Goal: Use online tool/utility: Use online tool/utility

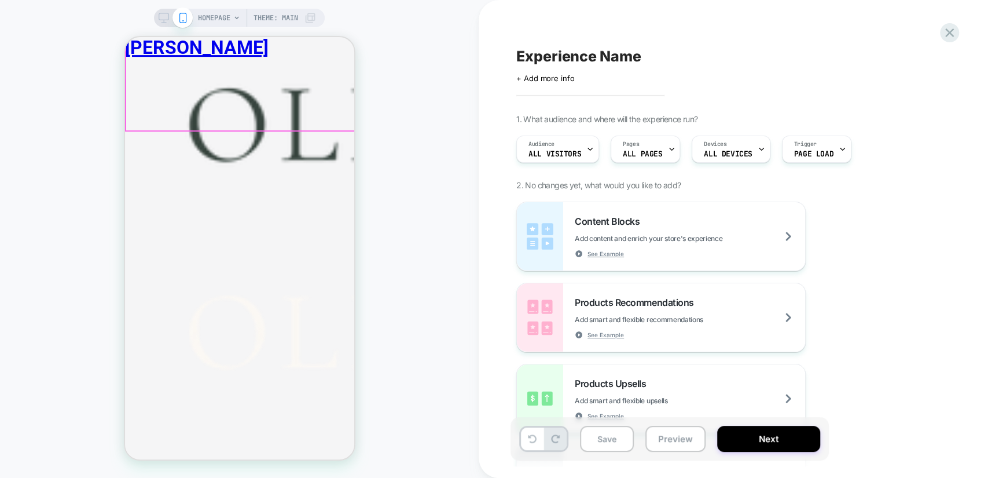
scroll to position [300, 0]
click at [232, 13] on div "HOMEPAGE Theme: MAIN" at bounding box center [257, 18] width 118 height 19
click at [225, 17] on span "HOMEPAGE" at bounding box center [214, 18] width 32 height 19
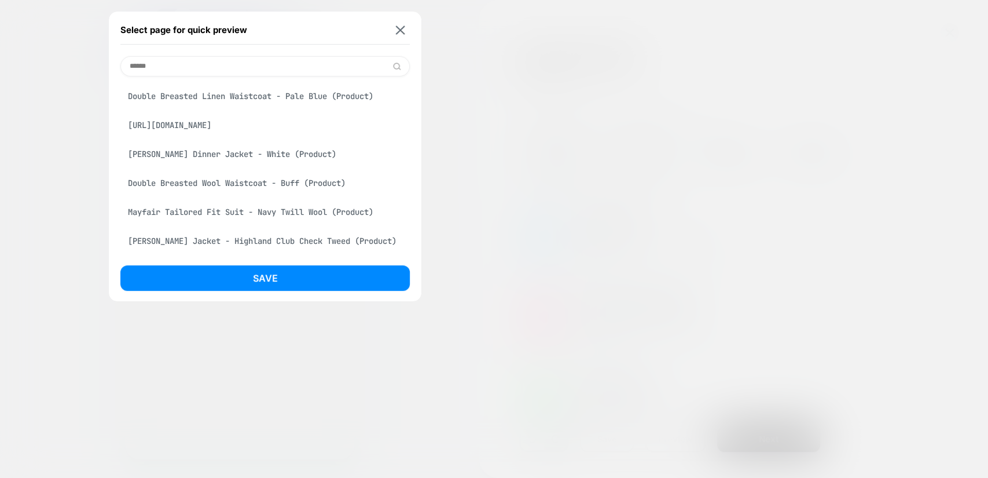
type input "******"
click at [282, 101] on div "Double Breasted Linen Waistcoat - Pale Blue (Product)" at bounding box center [265, 96] width 290 height 22
click at [301, 281] on button "Save" at bounding box center [265, 277] width 290 height 25
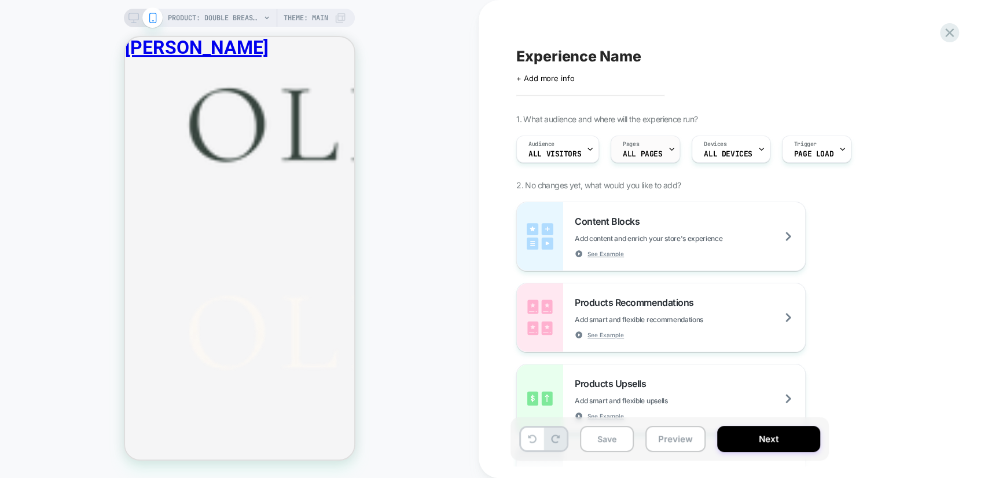
click at [668, 156] on div at bounding box center [672, 149] width 8 height 26
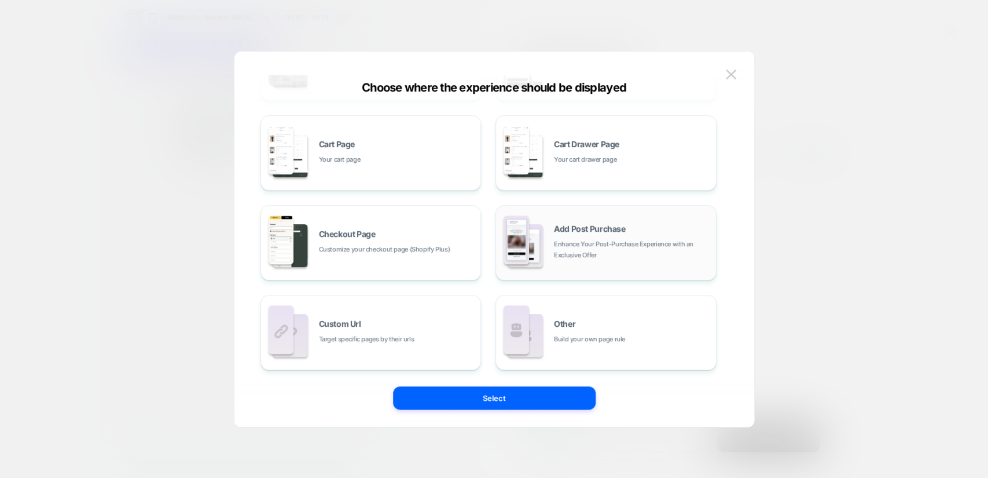
scroll to position [174, 0]
click at [580, 314] on div "Other Build your own page rule" at bounding box center [606, 332] width 208 height 64
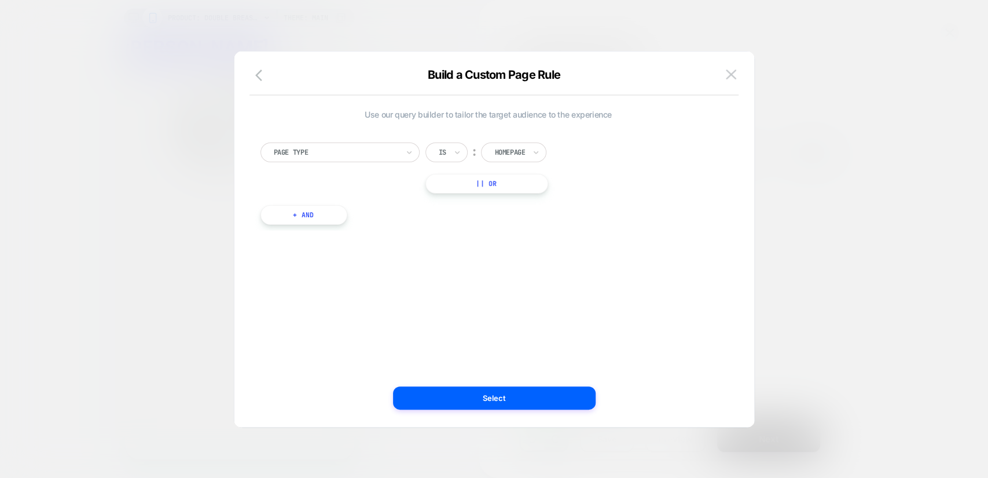
scroll to position [0, 0]
click at [451, 150] on div "Is" at bounding box center [447, 152] width 42 height 20
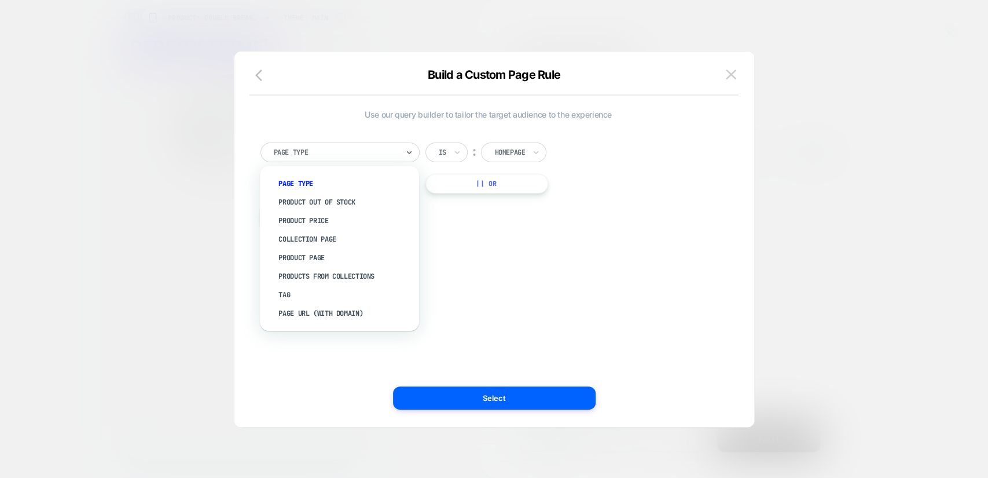
click at [360, 153] on div at bounding box center [336, 152] width 124 height 10
click at [346, 313] on div "Page Url (WITH DOMAIN)" at bounding box center [346, 313] width 148 height 19
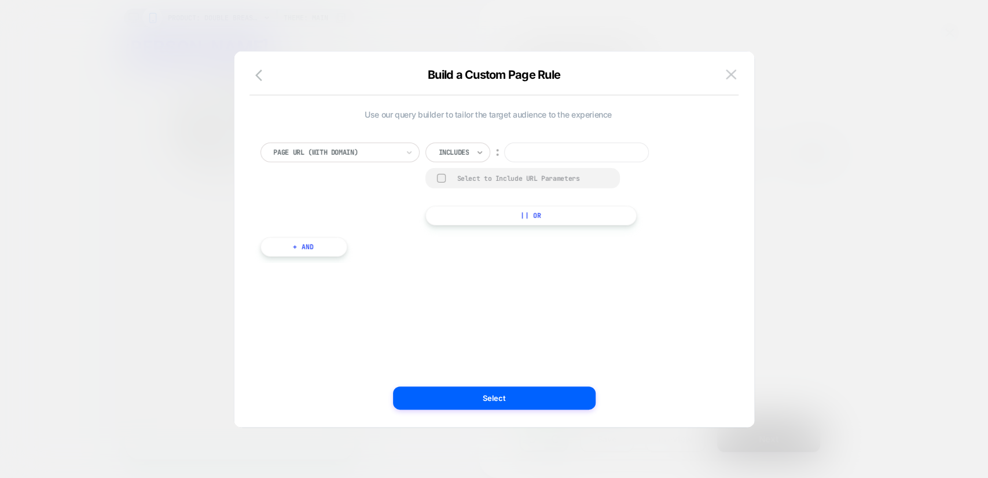
click at [480, 152] on icon at bounding box center [480, 152] width 5 height 3
click at [472, 237] on div "Not includes" at bounding box center [474, 239] width 75 height 19
click at [547, 149] on input at bounding box center [592, 152] width 145 height 20
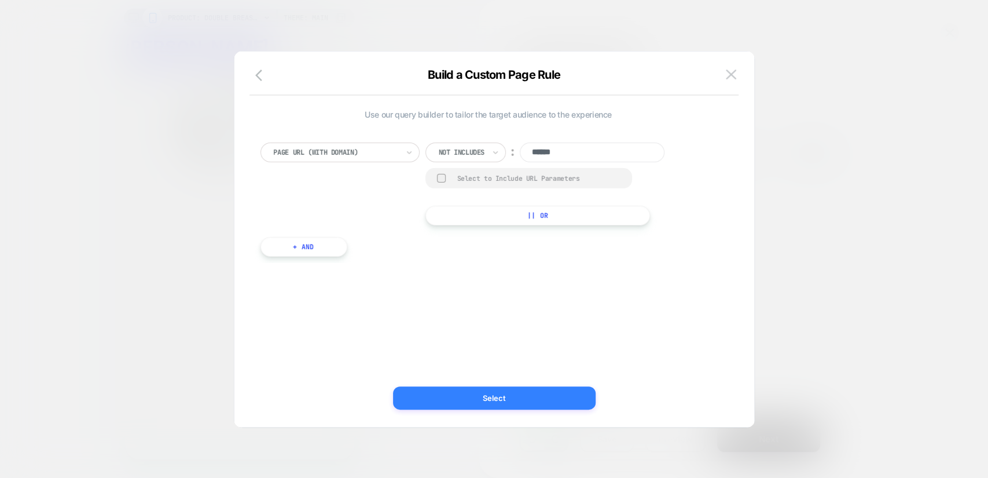
type input "******"
click at [500, 395] on button "Select" at bounding box center [494, 397] width 203 height 23
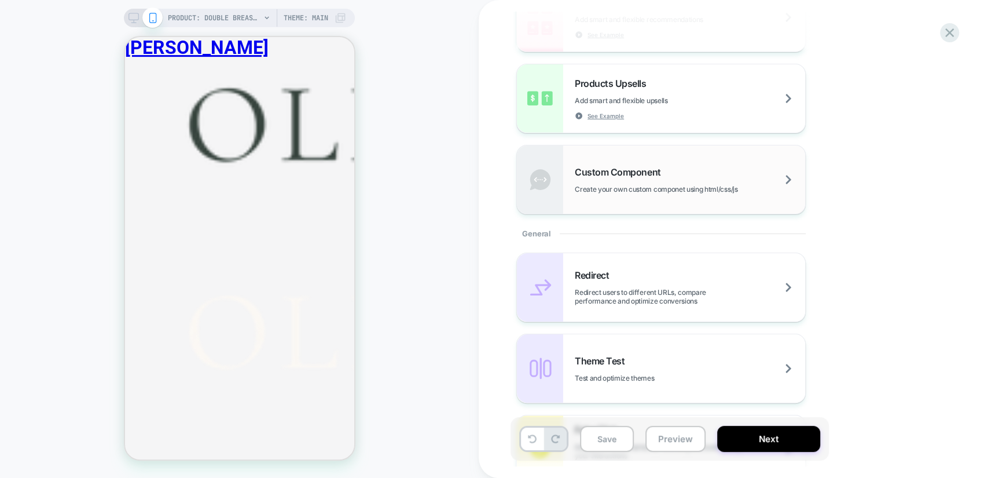
scroll to position [600, 0]
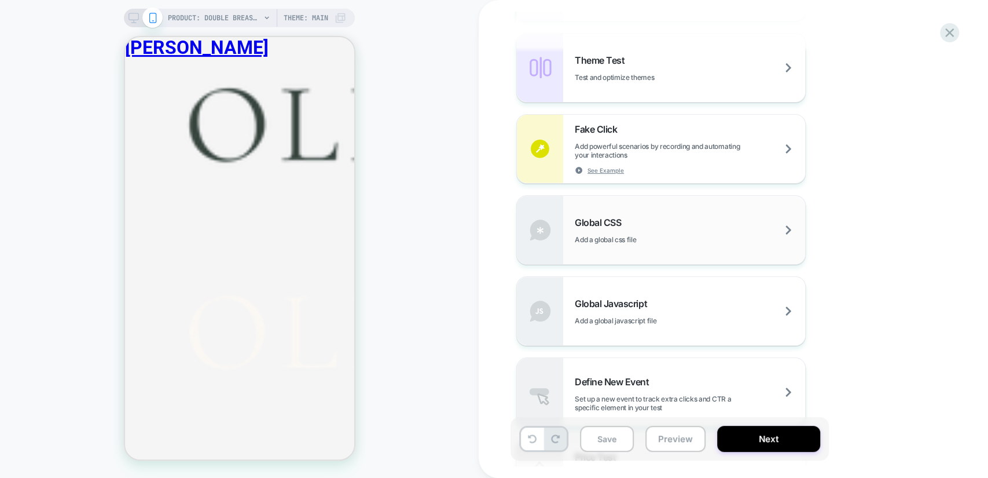
click at [669, 223] on div "Global CSS Add a global css file" at bounding box center [690, 230] width 230 height 27
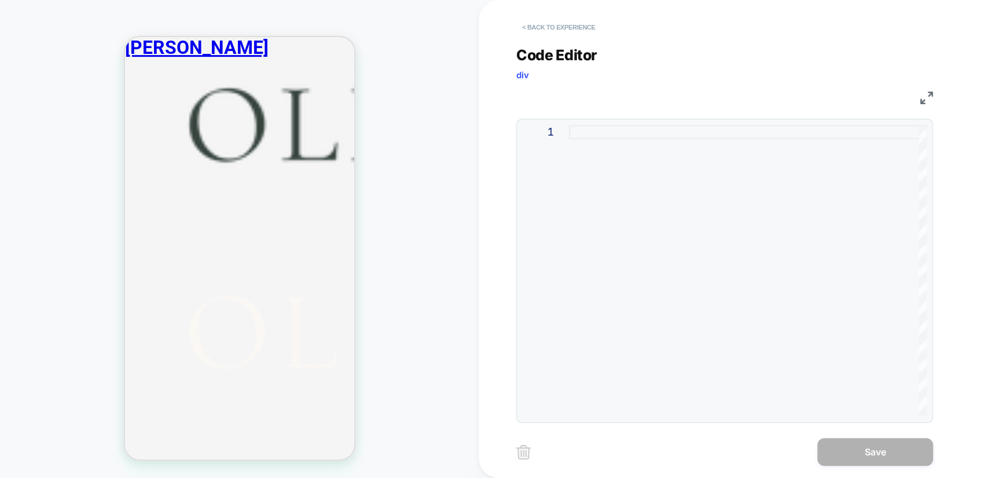
click at [538, 34] on button "< Back to experience" at bounding box center [558, 27] width 85 height 19
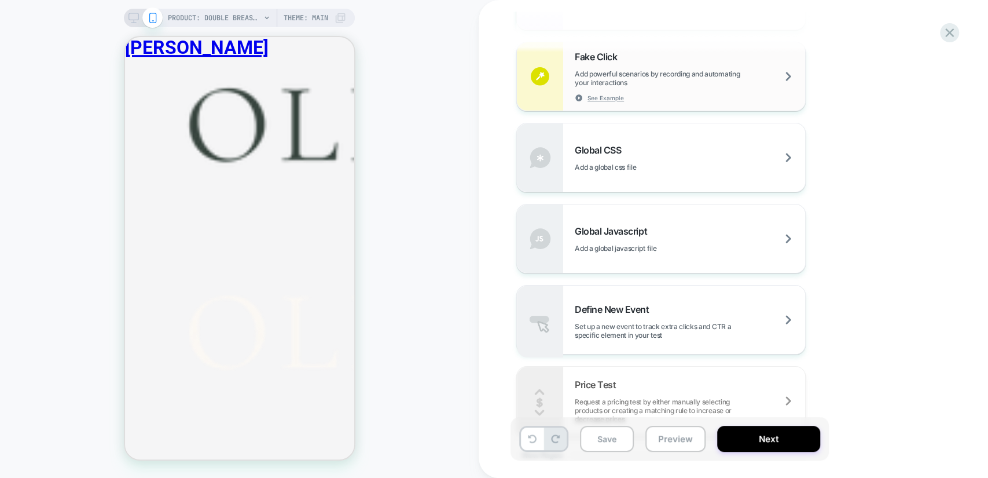
scroll to position [662, 0]
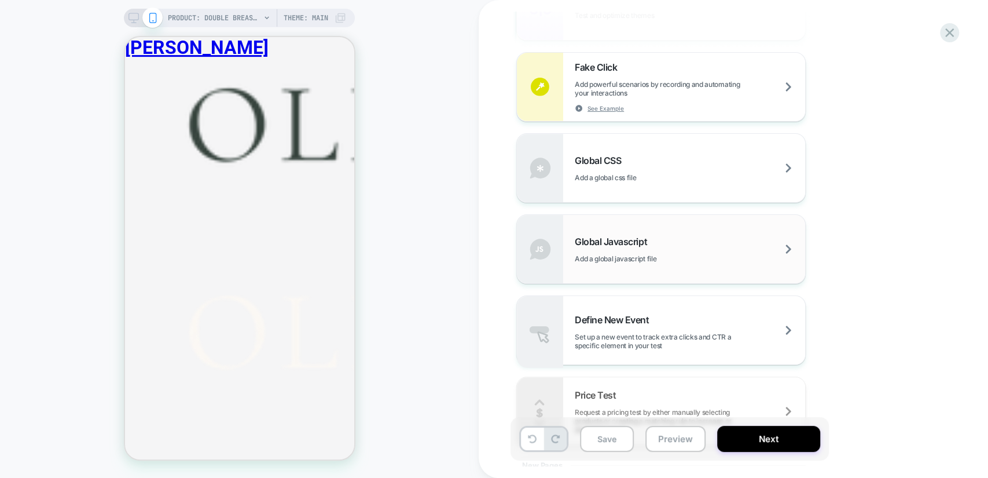
click at [698, 225] on div "Global Javascript Add a global javascript file" at bounding box center [661, 249] width 288 height 68
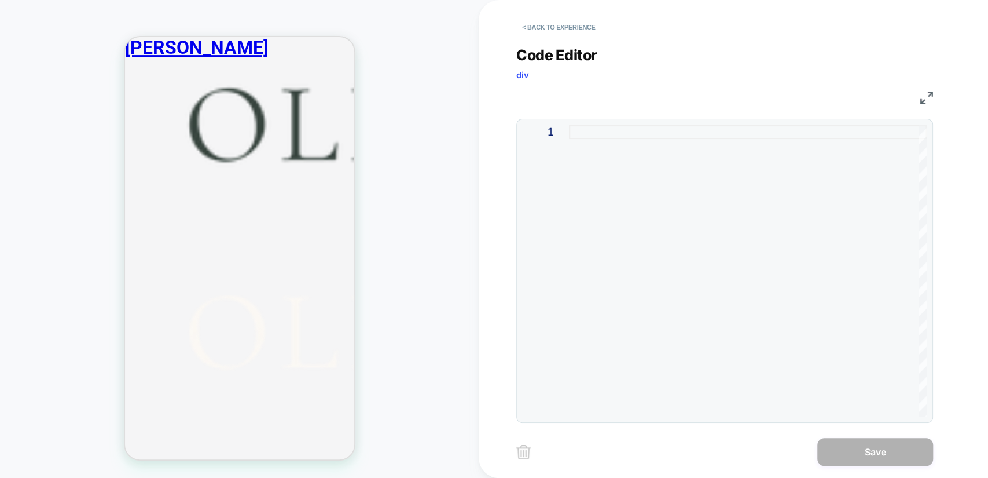
click at [618, 132] on div at bounding box center [748, 270] width 358 height 291
type textarea "**********"
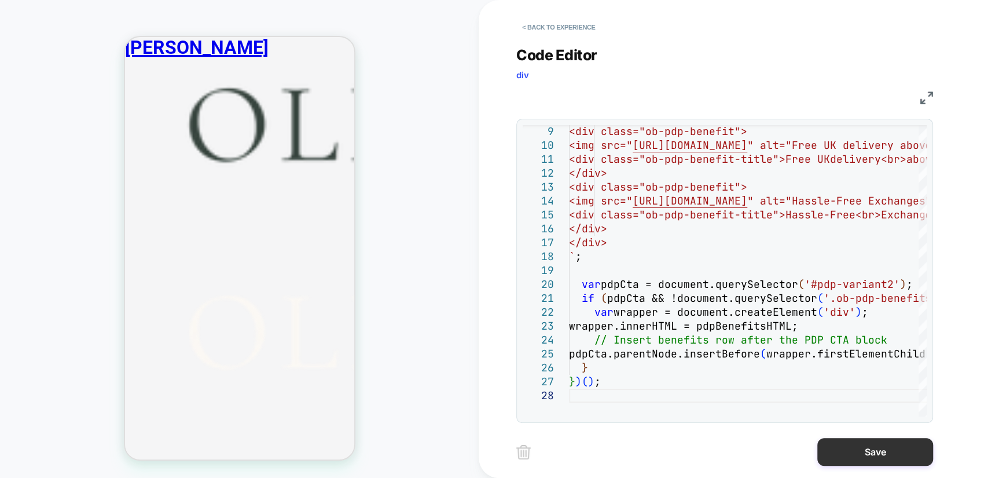
click at [884, 455] on button "Save" at bounding box center [876, 452] width 116 height 28
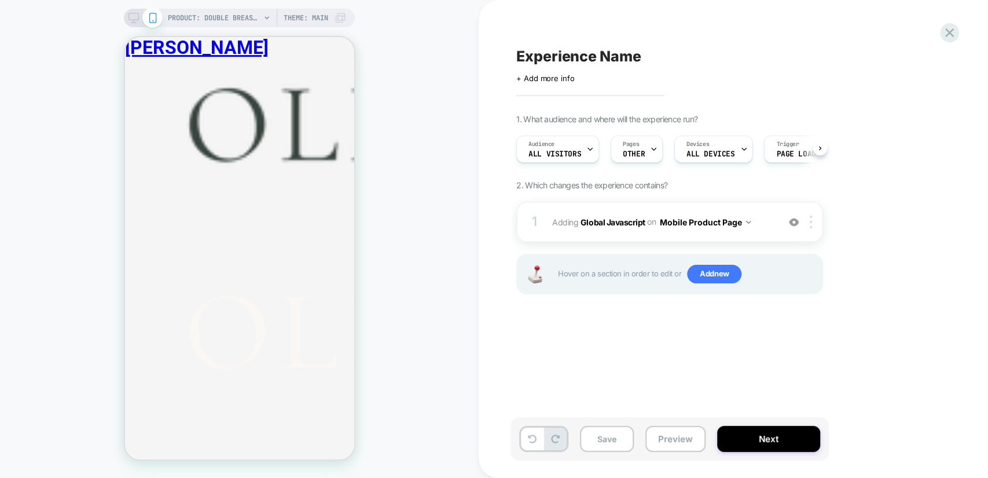
scroll to position [0, 0]
click at [732, 274] on span "Add new" at bounding box center [714, 274] width 54 height 19
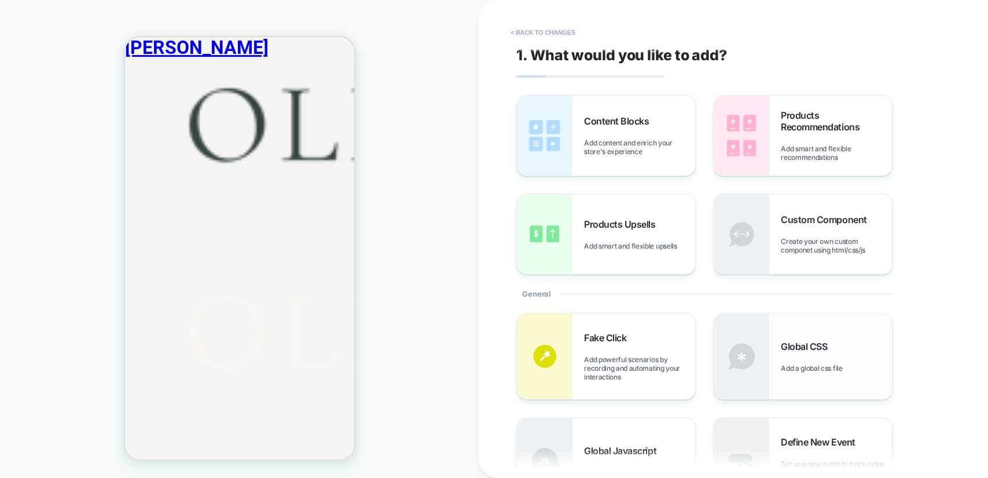
click at [828, 339] on div "Global CSS Add a global css file" at bounding box center [803, 356] width 178 height 86
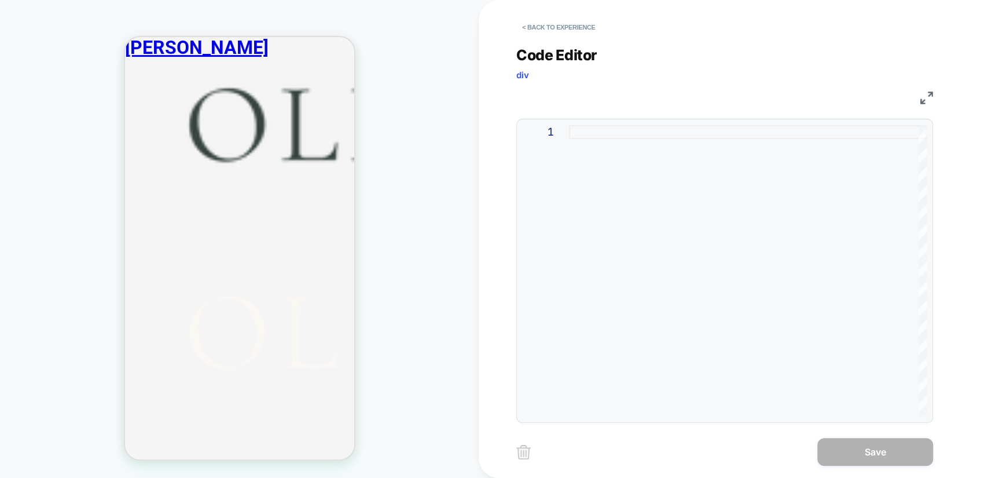
click at [611, 138] on div at bounding box center [748, 270] width 358 height 291
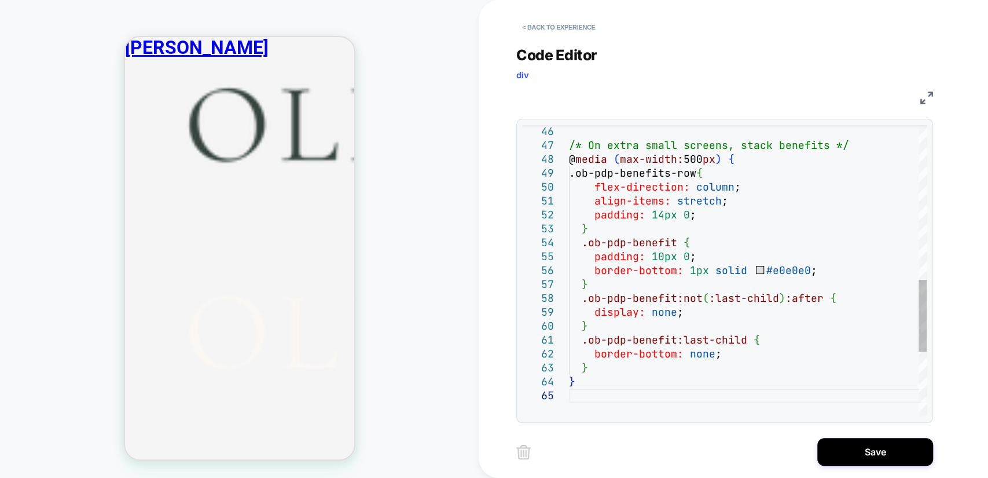
click at [658, 219] on div "/* On extra small screens, stack benefits */ @ media ( max-width: 500 px ) { .o…" at bounding box center [748, 89] width 358 height 1181
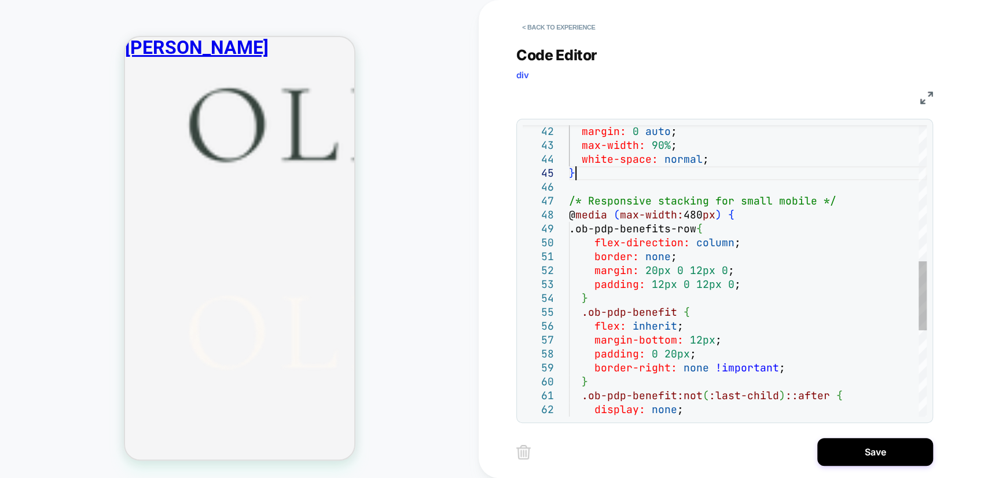
click at [720, 170] on div ".ob-pdp-benefits-row { flex-direction: column ; border: none ; margin: 20px 0 1…" at bounding box center [748, 166] width 358 height 1222
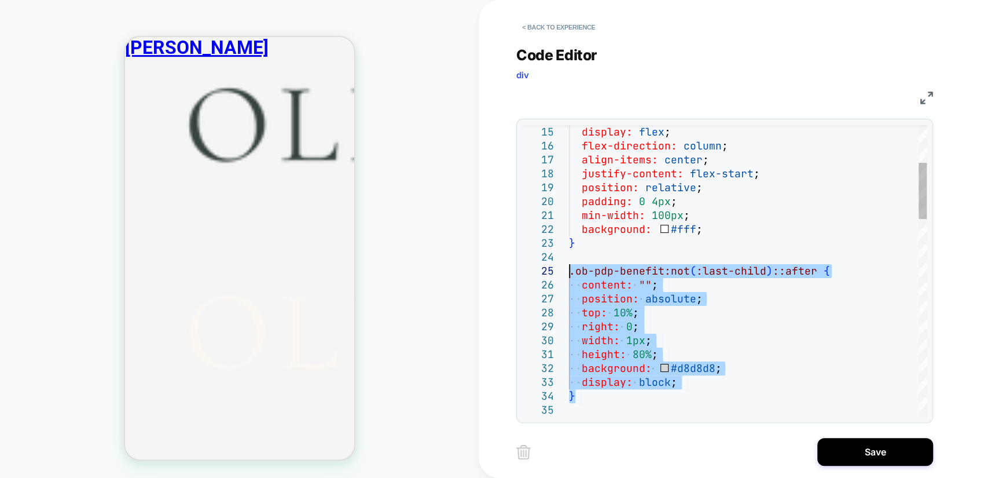
drag, startPoint x: 599, startPoint y: 396, endPoint x: 543, endPoint y: 266, distance: 141.1
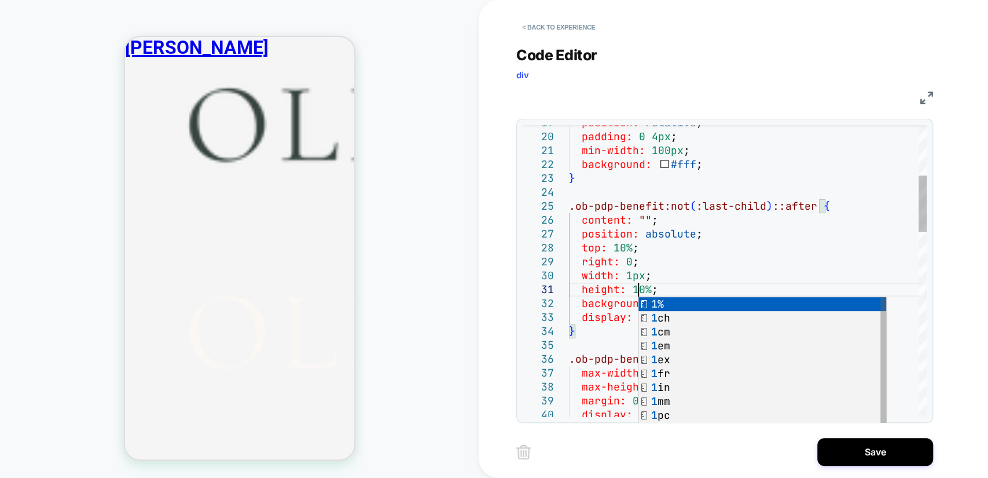
scroll to position [0, 74]
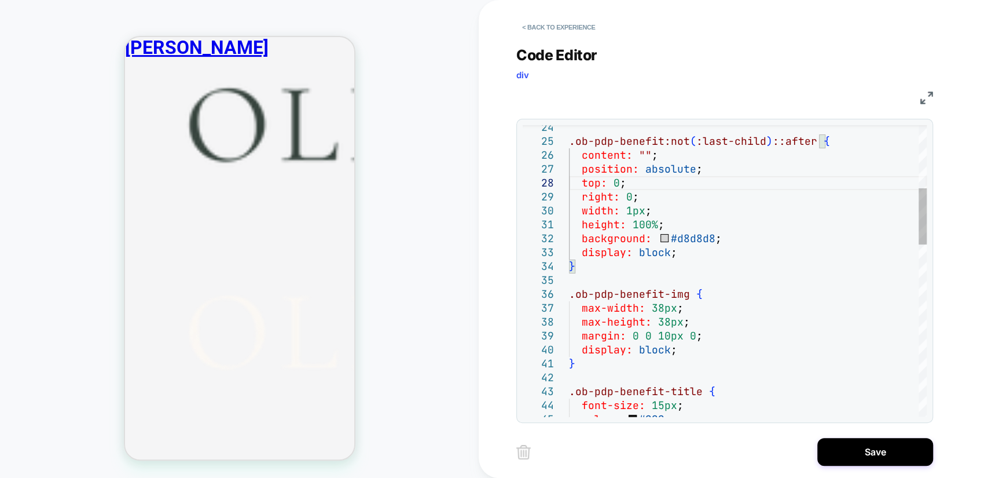
drag, startPoint x: 662, startPoint y: 306, endPoint x: 670, endPoint y: 302, distance: 9.1
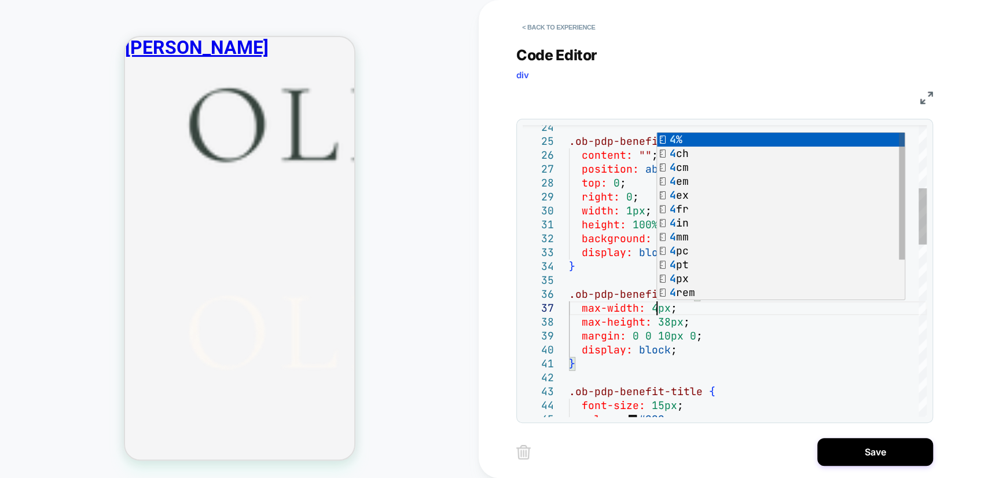
scroll to position [83, 93]
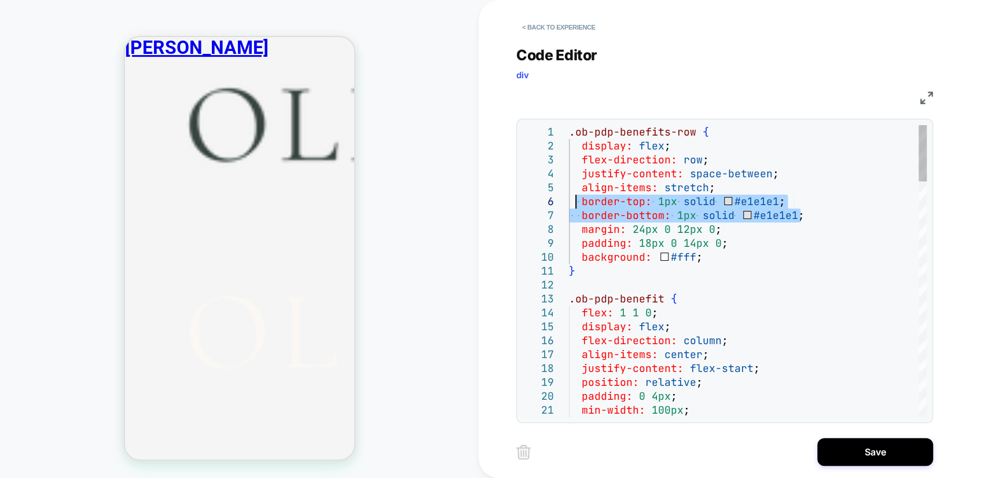
drag, startPoint x: 819, startPoint y: 215, endPoint x: 574, endPoint y: 207, distance: 244.5
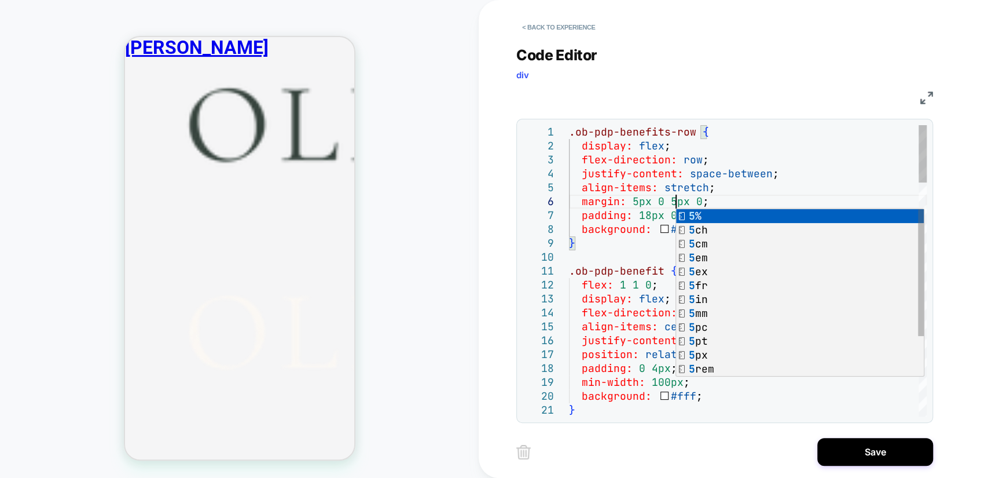
scroll to position [83, 106]
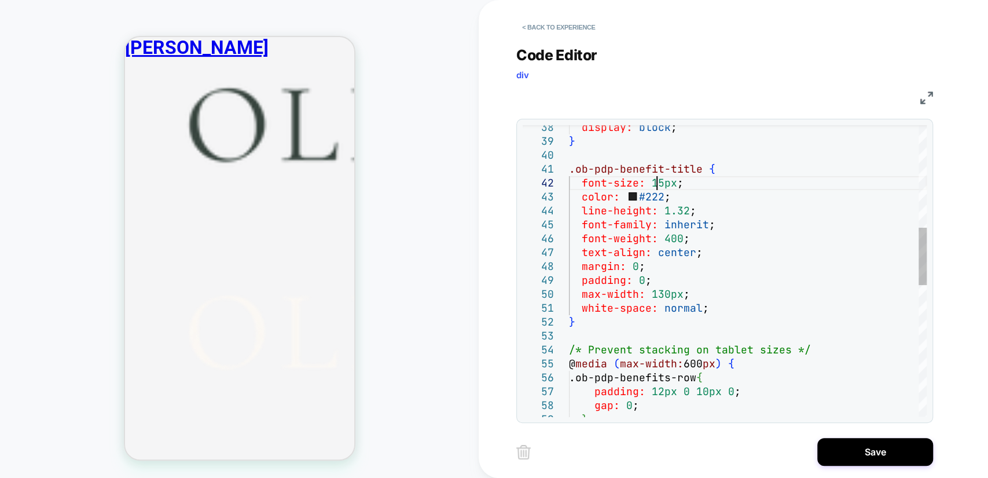
click at [658, 180] on div "display: block ; } .ob-pdp-benefit-title { font-size: 15px ; color: #222 ; line…" at bounding box center [748, 342] width 358 height 1472
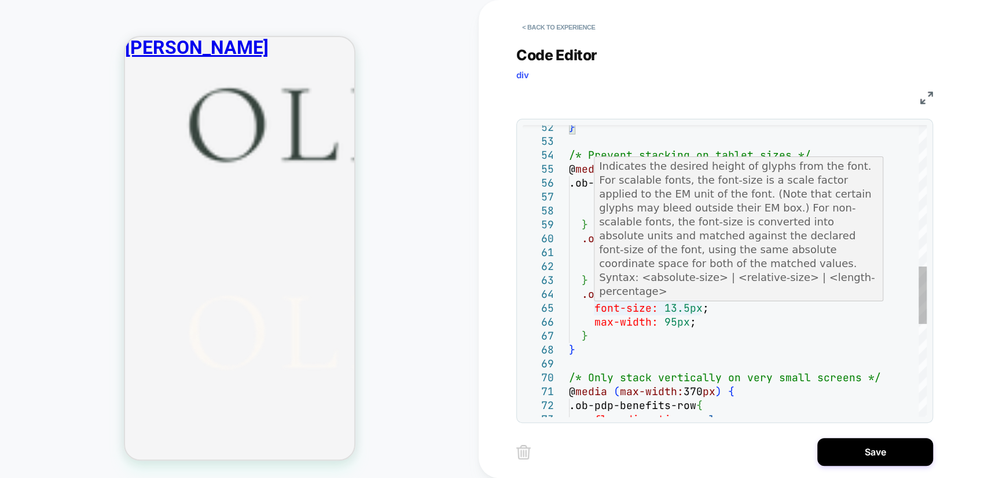
click at [686, 305] on div "} /* Prevent stacking on tablet sizes */ @ media ( max-width: 600 px ) { .ob-pd…" at bounding box center [748, 148] width 358 height 1472
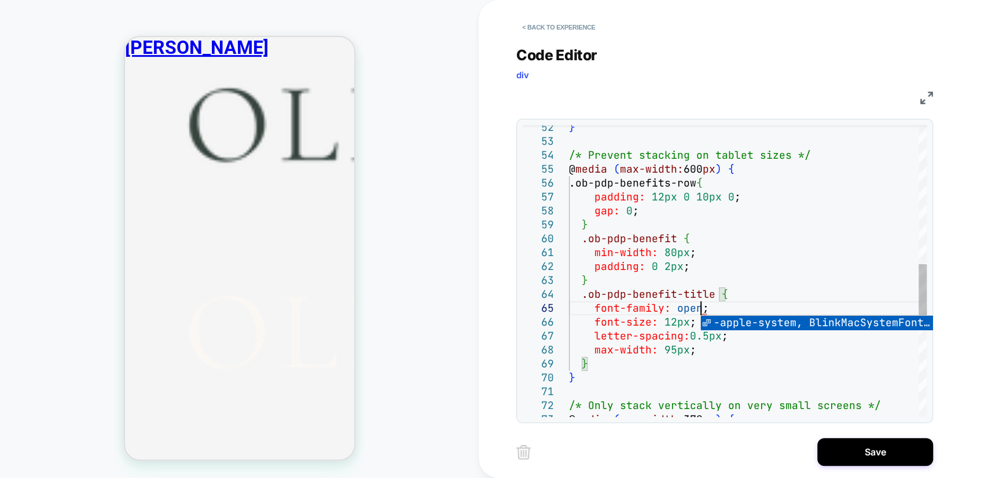
scroll to position [69, 131]
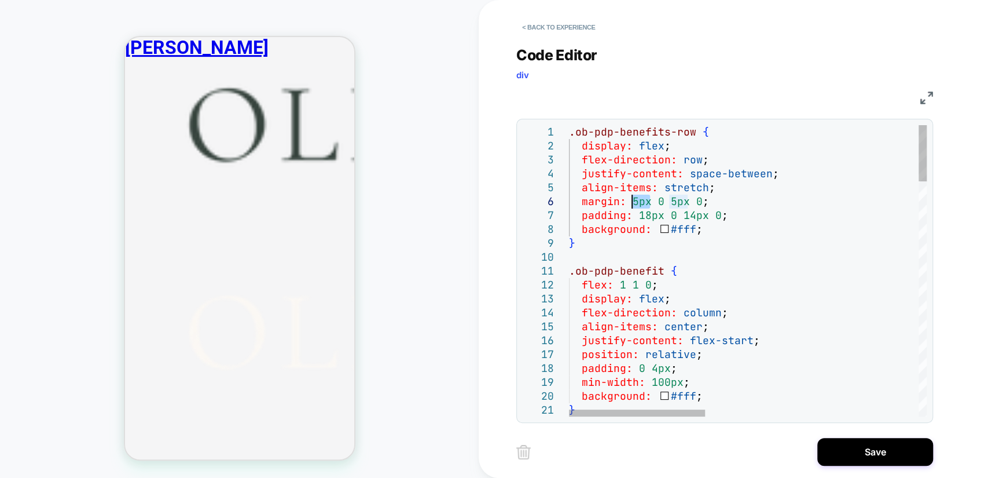
drag, startPoint x: 653, startPoint y: 203, endPoint x: 632, endPoint y: 204, distance: 21.5
drag, startPoint x: 672, startPoint y: 204, endPoint x: 658, endPoint y: 204, distance: 13.3
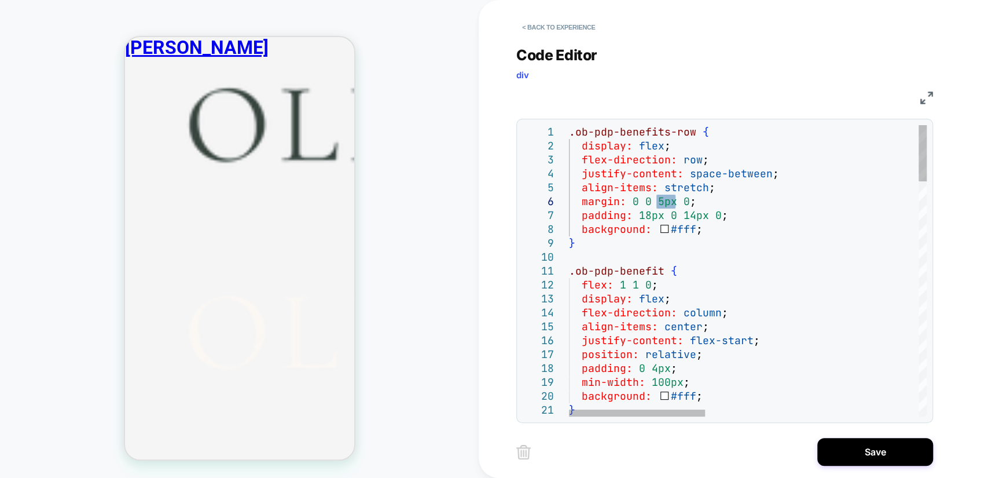
scroll to position [69, 93]
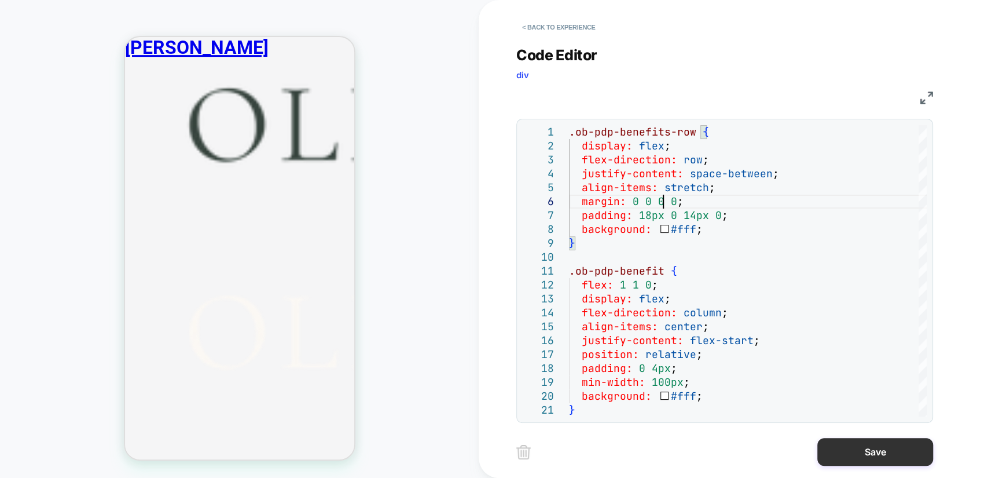
type textarea "**********"
click at [870, 452] on button "Save" at bounding box center [876, 452] width 116 height 28
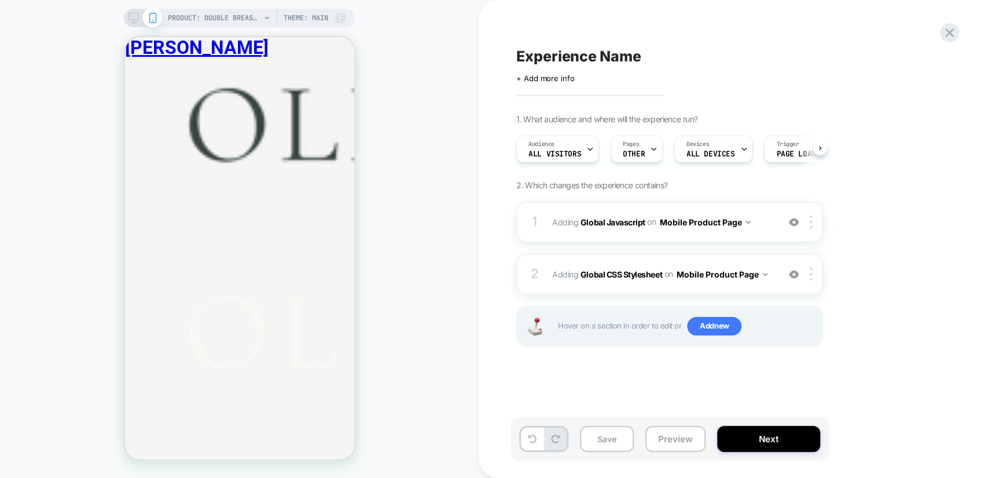
scroll to position [0, 0]
click at [736, 221] on button "Mobile Product Page" at bounding box center [704, 222] width 91 height 17
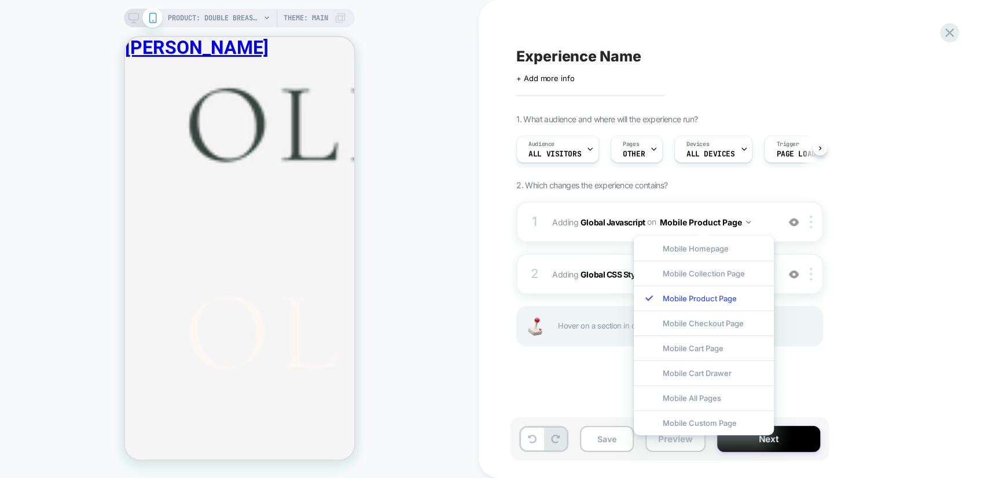
click at [894, 230] on div "1. What audience and where will the experience run? Audience All Visitors Pages…" at bounding box center [727, 244] width 423 height 261
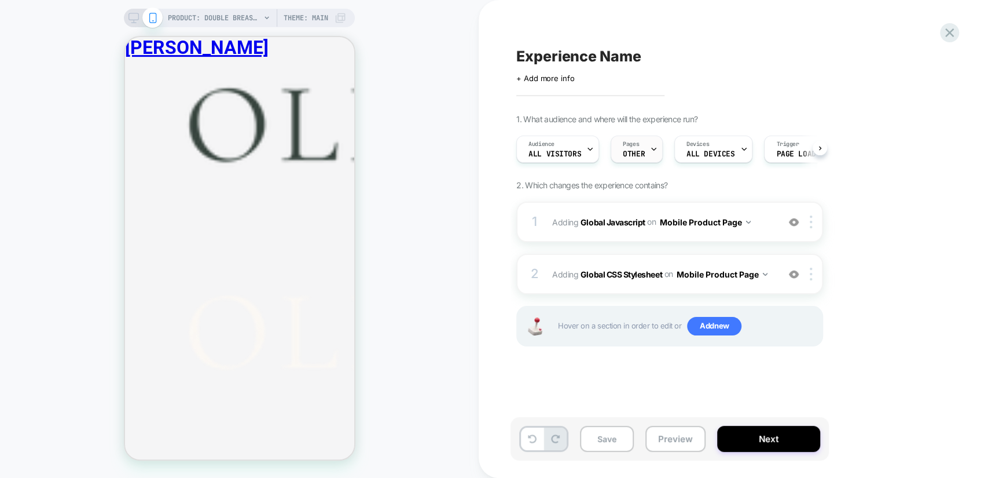
click at [630, 144] on span "Pages" at bounding box center [631, 144] width 16 height 8
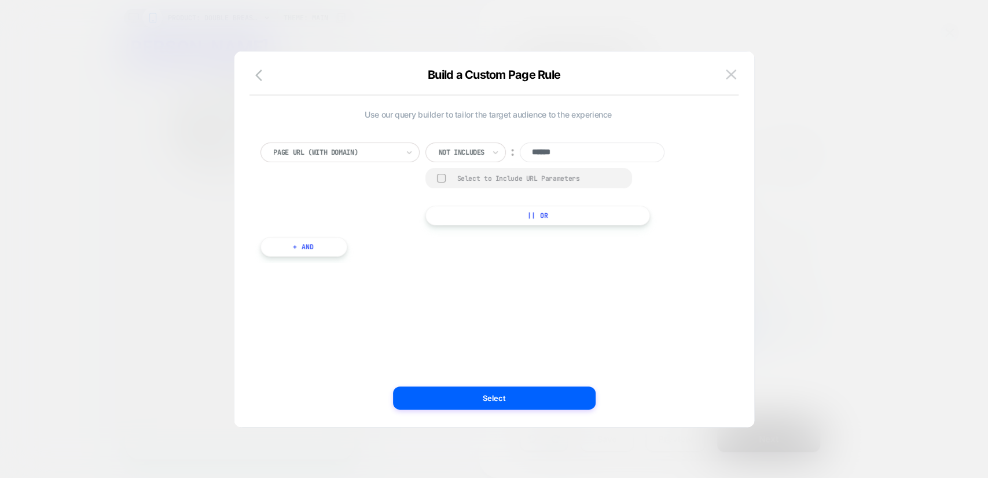
click at [292, 245] on button "+ And" at bounding box center [304, 247] width 87 height 20
click at [375, 254] on div at bounding box center [365, 258] width 124 height 10
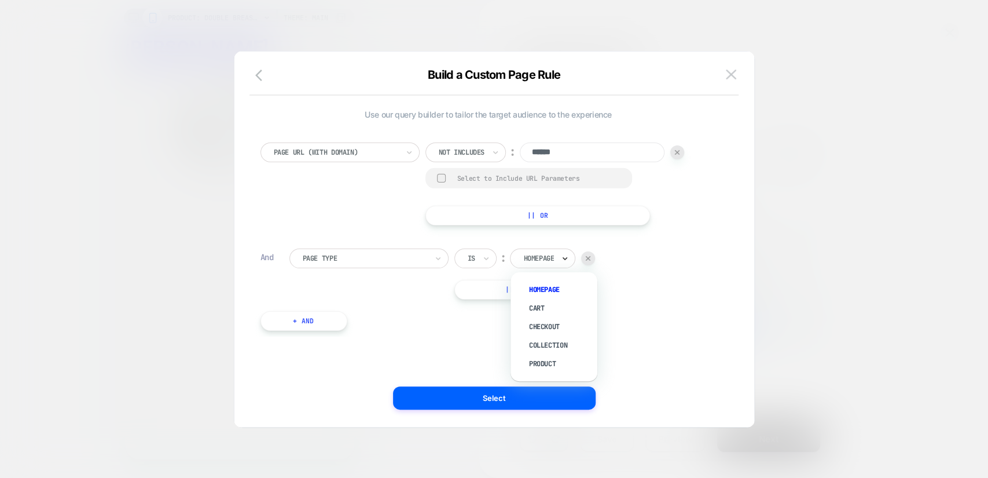
click at [565, 261] on icon at bounding box center [565, 258] width 8 height 12
click at [547, 360] on div "Product" at bounding box center [559, 363] width 75 height 19
click at [506, 397] on button "Select" at bounding box center [494, 397] width 203 height 23
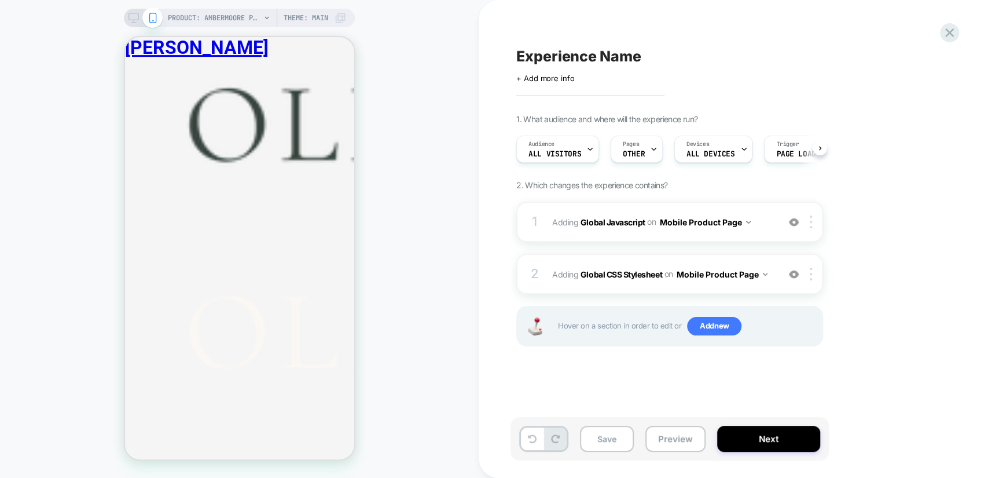
scroll to position [0, 1]
click at [810, 219] on img at bounding box center [811, 221] width 2 height 13
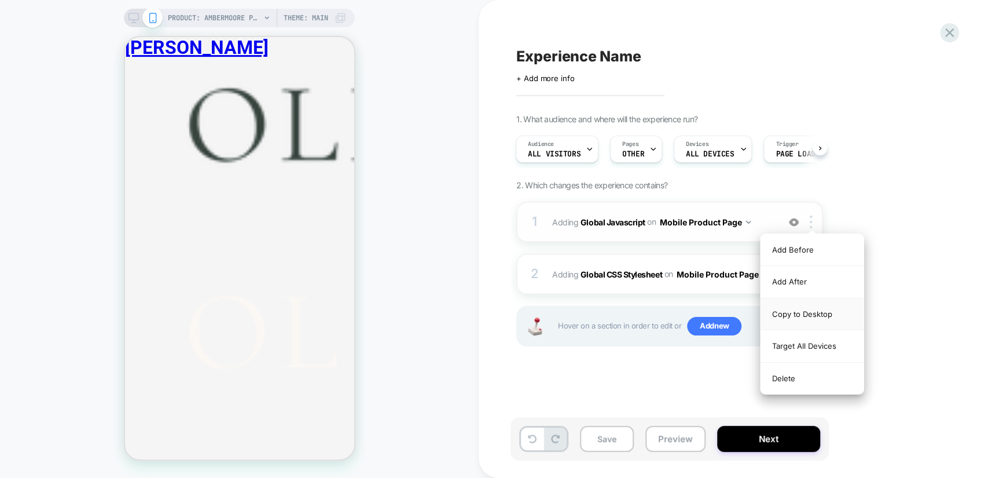
click at [816, 313] on div "Copy to Desktop" at bounding box center [812, 314] width 103 height 32
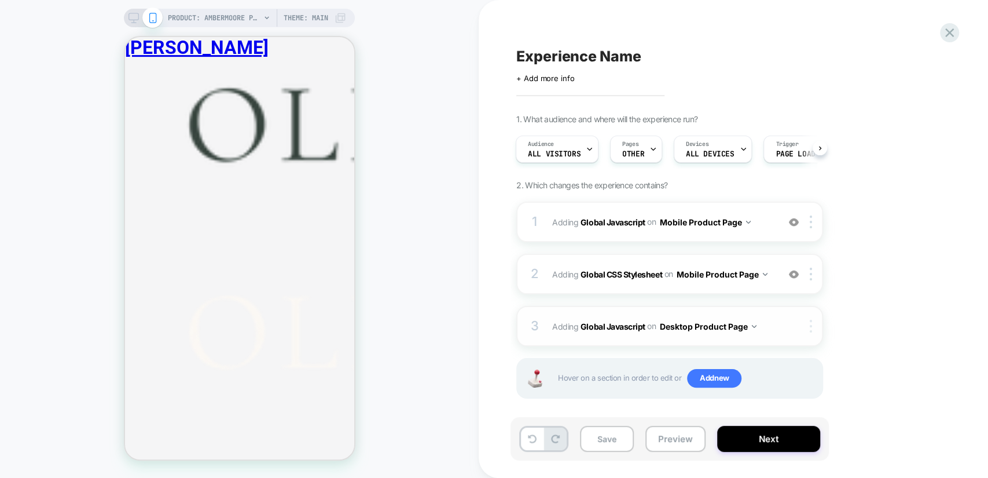
click at [809, 321] on div at bounding box center [813, 326] width 19 height 13
click at [840, 295] on div "1. What audience and where will the experience run? Audience All Visitors Pages…" at bounding box center [727, 270] width 423 height 313
click at [812, 274] on img at bounding box center [811, 273] width 2 height 13
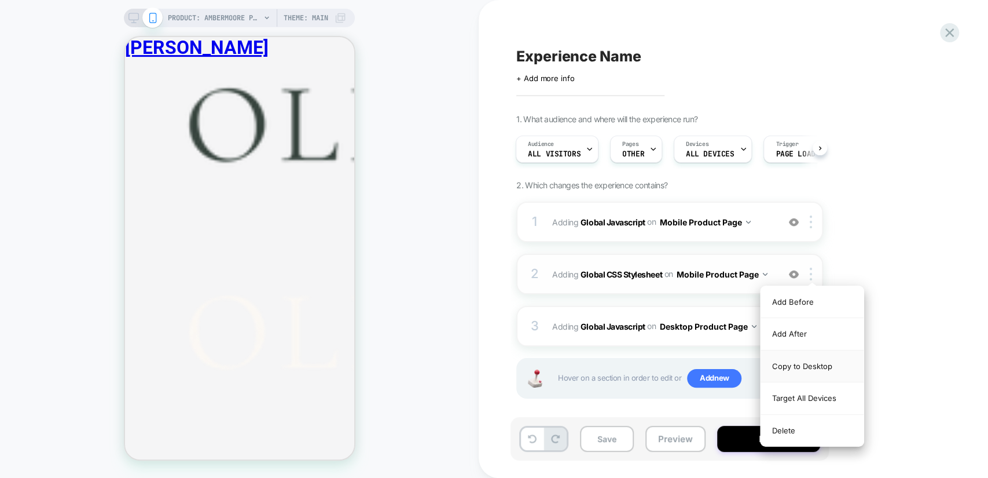
click at [820, 361] on div "Copy to Desktop" at bounding box center [812, 366] width 103 height 32
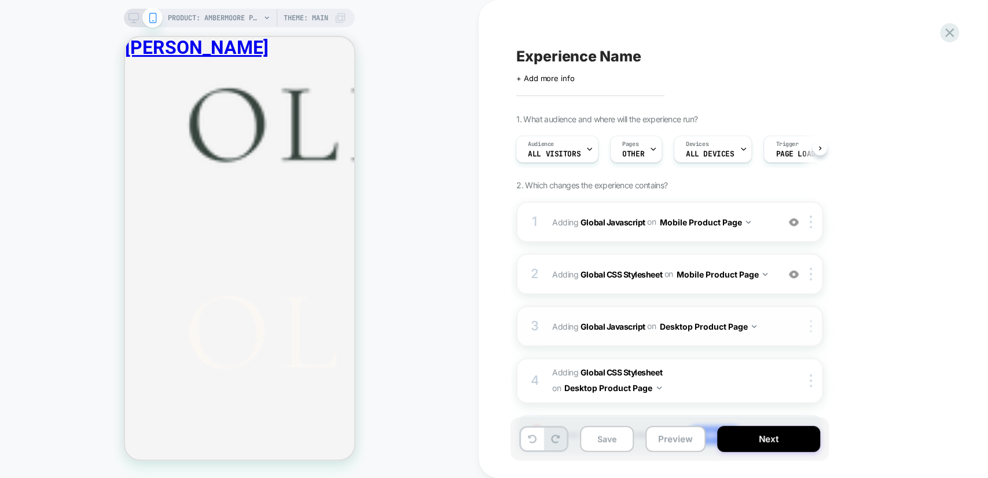
click at [808, 328] on div at bounding box center [813, 326] width 19 height 13
click at [811, 416] on div "Delete" at bounding box center [812, 417] width 103 height 31
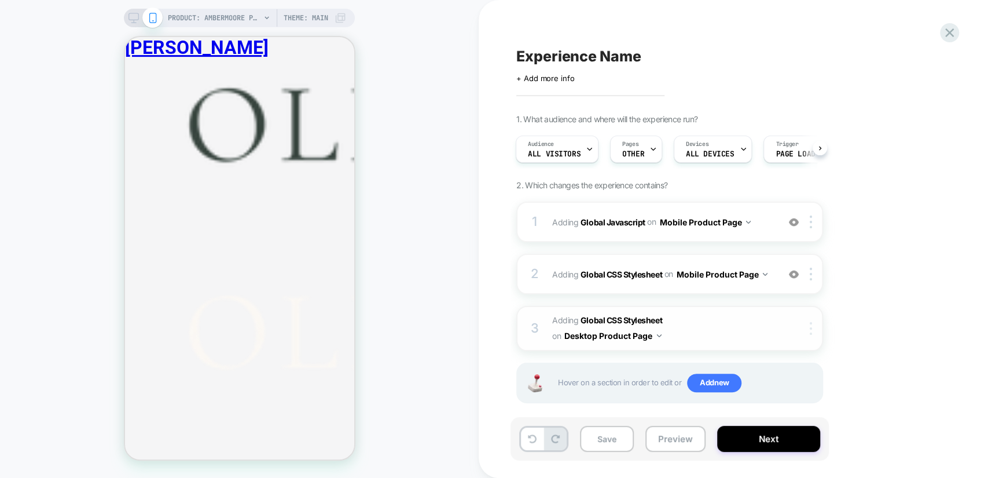
click at [809, 330] on div at bounding box center [813, 328] width 19 height 13
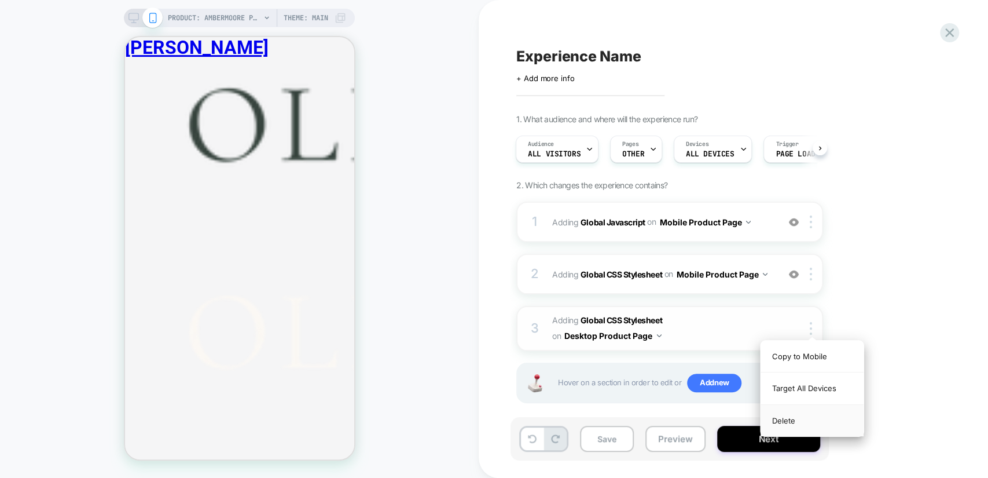
drag, startPoint x: 829, startPoint y: 416, endPoint x: 823, endPoint y: 396, distance: 20.5
click at [827, 416] on div "Delete" at bounding box center [812, 420] width 103 height 31
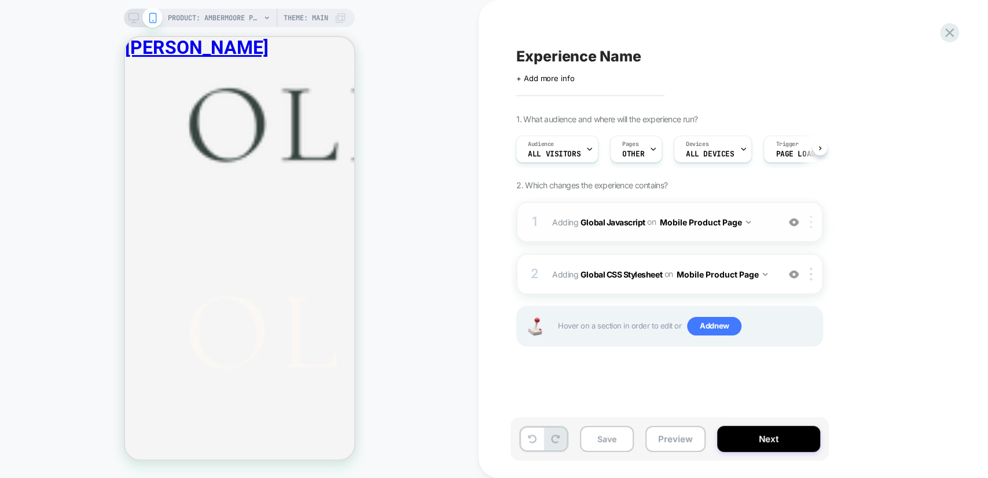
click at [809, 221] on div at bounding box center [813, 221] width 19 height 13
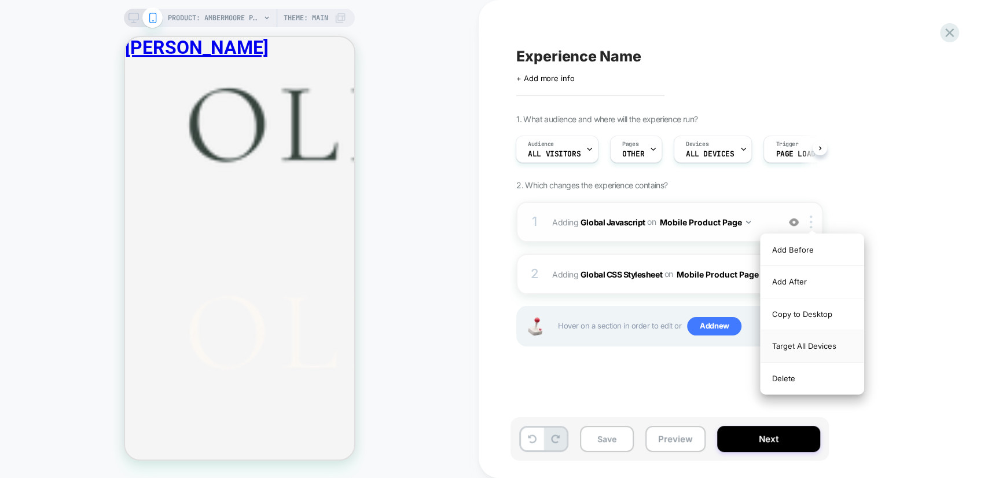
click at [829, 349] on div "Target All Devices" at bounding box center [812, 346] width 103 height 32
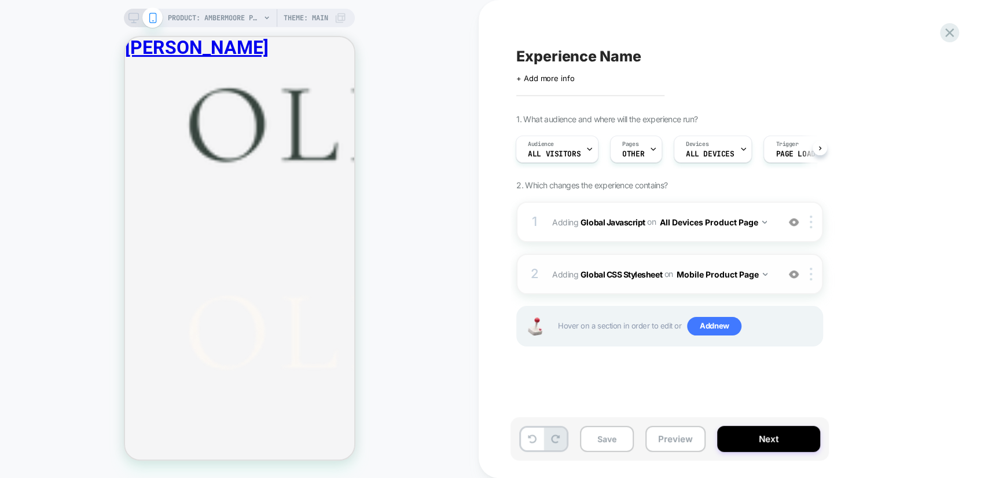
click at [812, 280] on div "2 Adding Global CSS Stylesheet on Mobile Product Page Add Before Add After Copy…" at bounding box center [669, 274] width 307 height 41
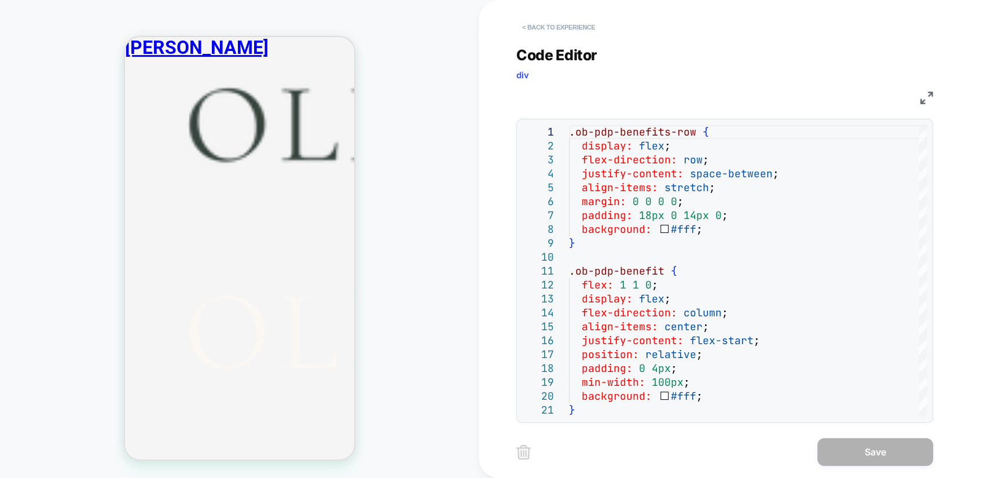
click at [560, 28] on button "< Back to experience" at bounding box center [558, 27] width 85 height 19
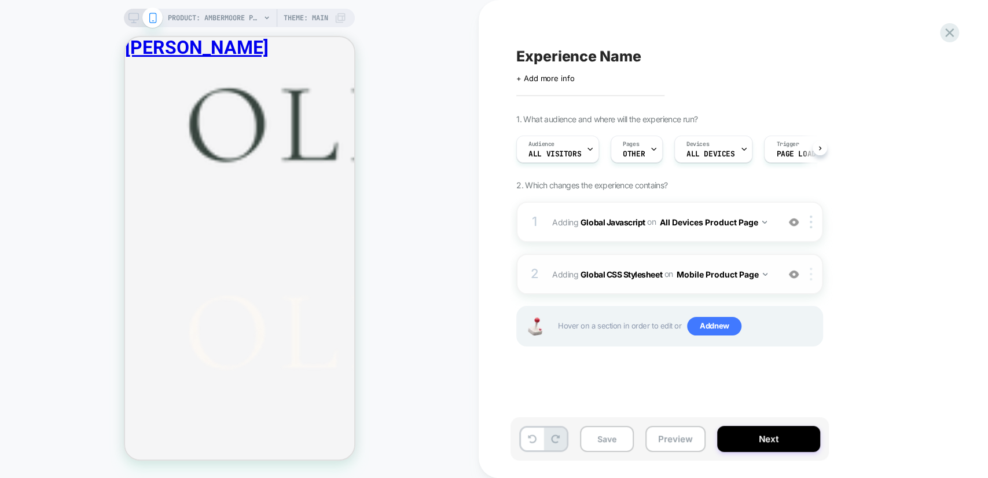
scroll to position [0, 0]
click at [811, 273] on img at bounding box center [811, 273] width 2 height 13
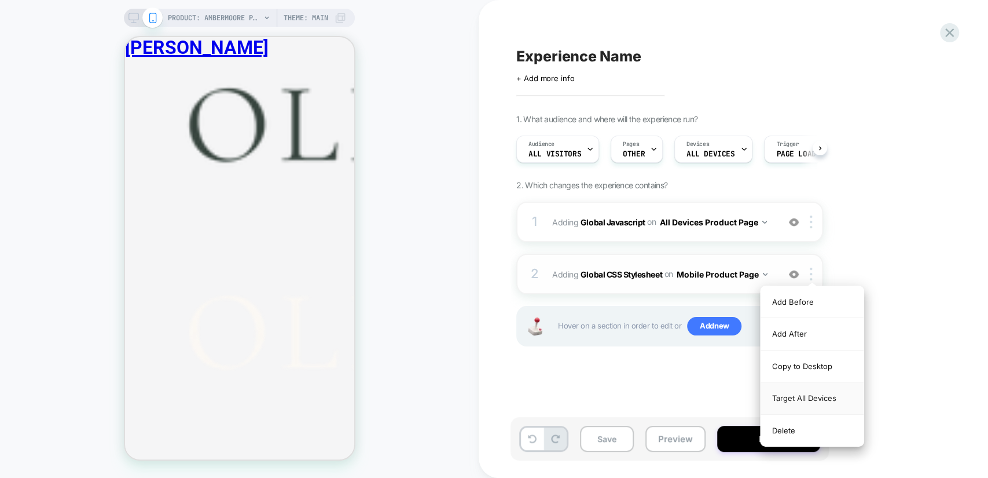
click at [819, 402] on div "Target All Devices" at bounding box center [812, 398] width 103 height 32
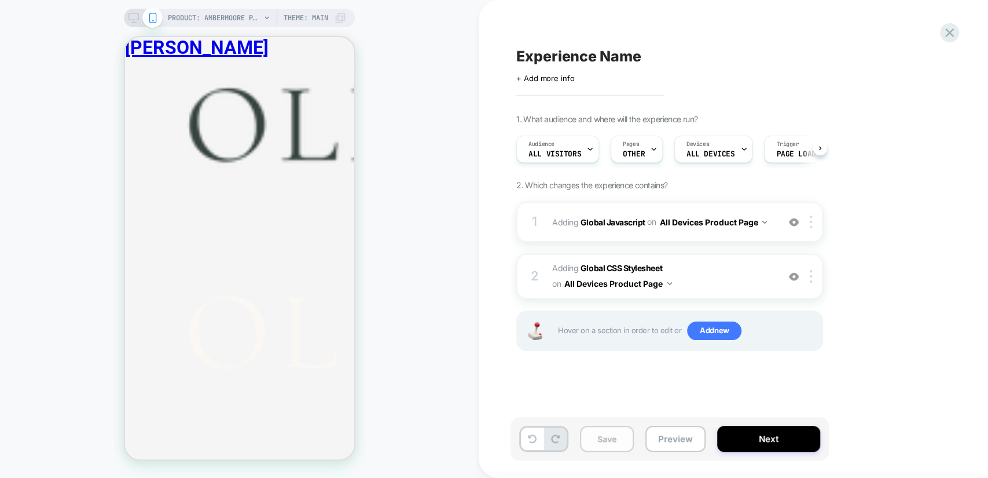
click at [621, 439] on button "Save" at bounding box center [607, 439] width 54 height 26
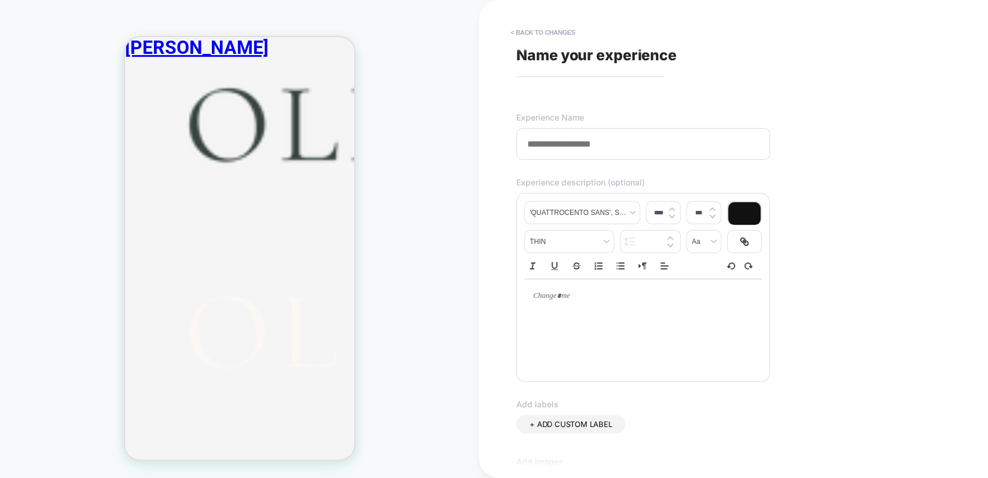
click at [549, 50] on span "Name your experience" at bounding box center [596, 54] width 160 height 17
click at [571, 155] on input at bounding box center [643, 144] width 254 height 32
paste input "**********"
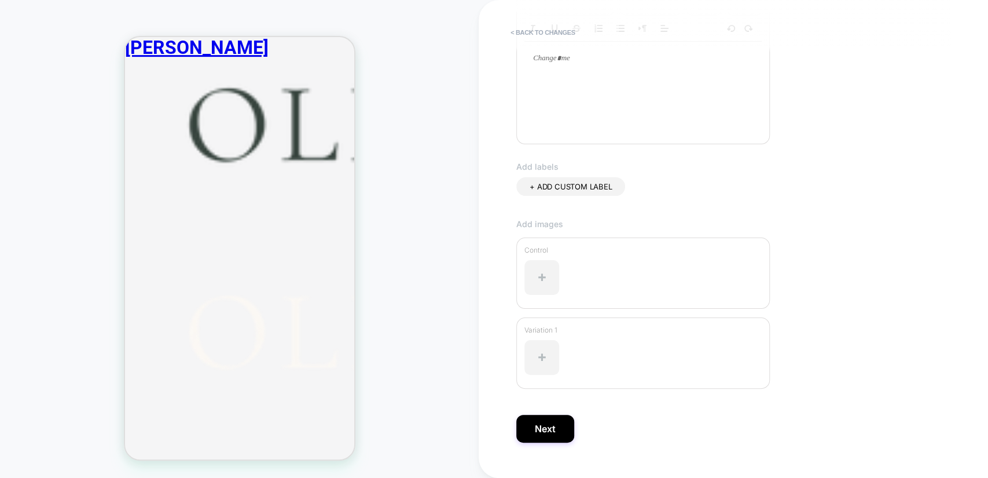
scroll to position [258, 0]
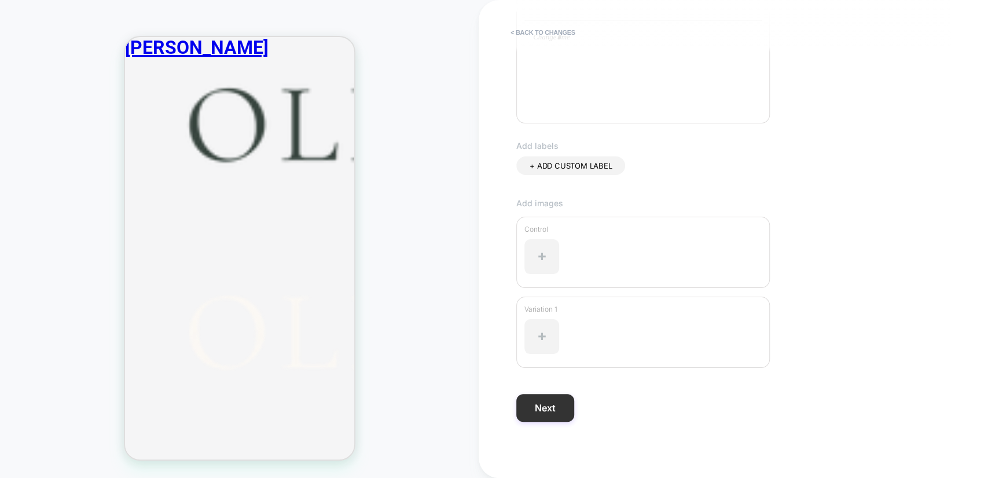
type input "**********"
click at [559, 405] on button "Next" at bounding box center [545, 408] width 58 height 28
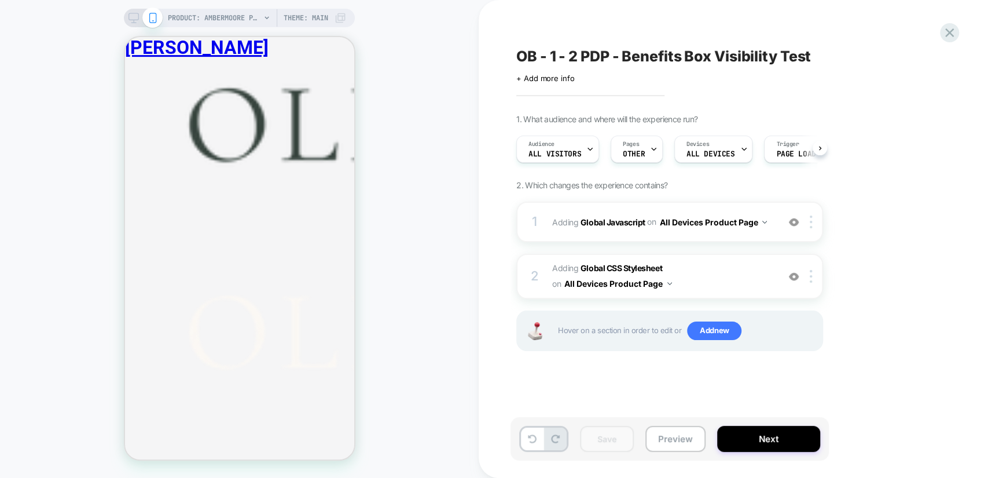
scroll to position [0, 0]
click at [675, 438] on button "Preview" at bounding box center [676, 439] width 60 height 26
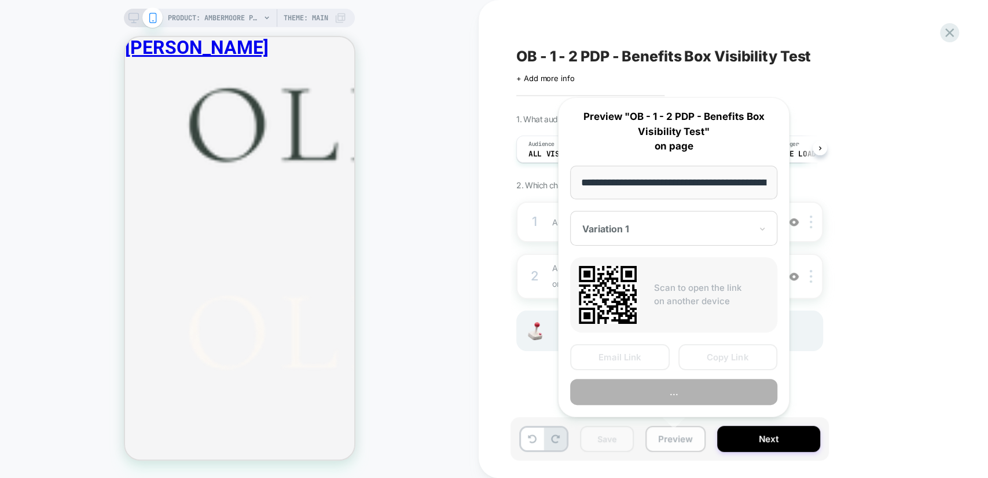
scroll to position [0, 285]
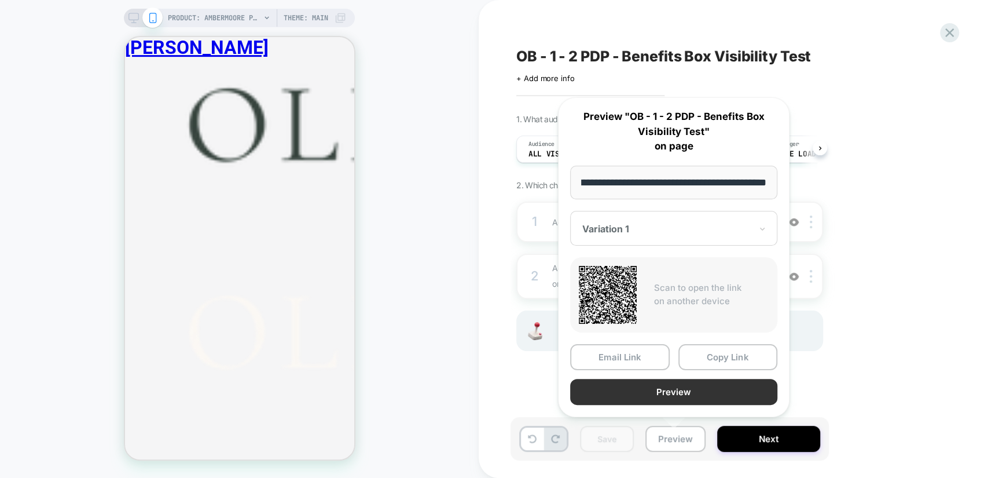
click at [703, 386] on button "Preview" at bounding box center [673, 392] width 207 height 26
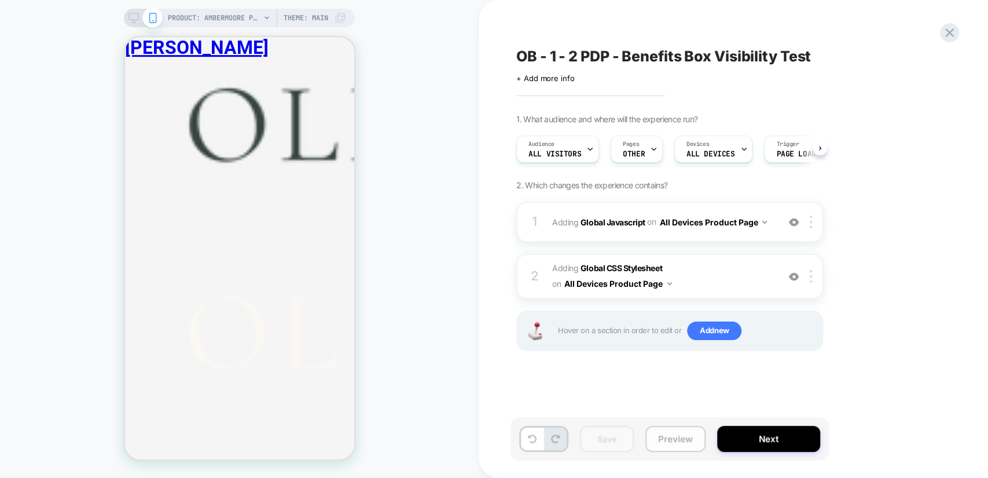
click at [680, 438] on button "Preview" at bounding box center [676, 439] width 60 height 26
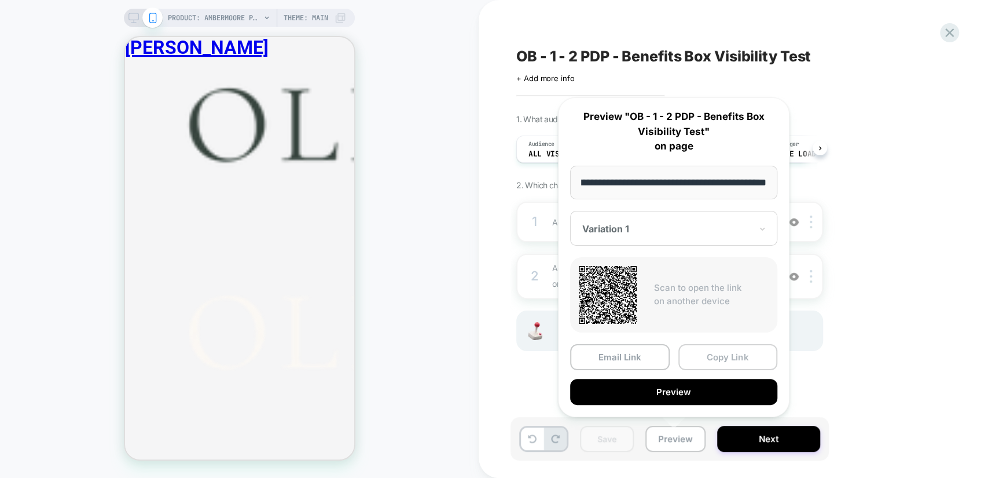
click at [724, 356] on button "Copy Link" at bounding box center [729, 357] width 100 height 26
